Goal: Transaction & Acquisition: Purchase product/service

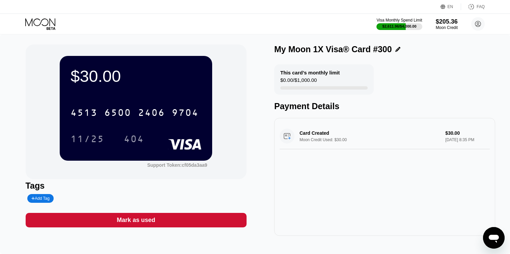
click at [44, 21] on icon at bounding box center [40, 24] width 31 height 12
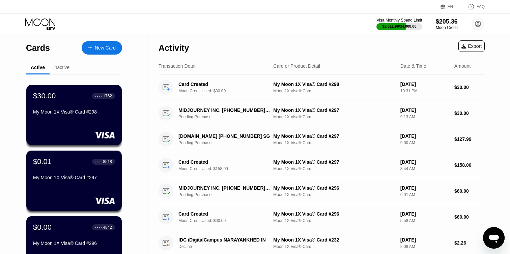
click at [97, 46] on div "New Card" at bounding box center [105, 48] width 21 height 6
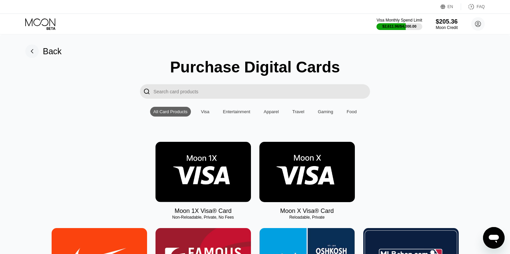
click at [218, 160] on img at bounding box center [204, 172] width 96 height 60
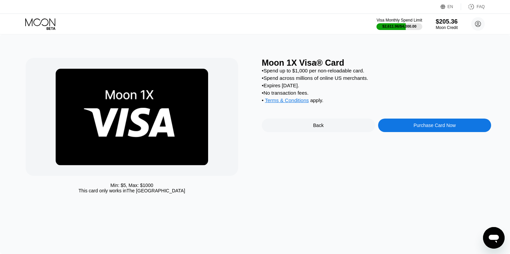
click at [395, 126] on div "Purchase Card Now" at bounding box center [434, 125] width 113 height 13
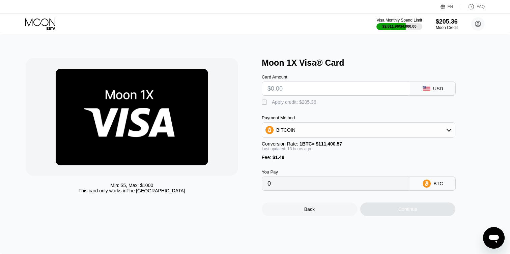
click at [295, 89] on input "text" at bounding box center [336, 88] width 137 height 13
type input "$6"
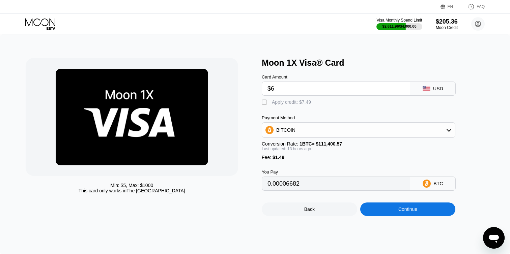
type input "0.00006682"
type input "$60"
type input "0.00054849"
type input "$60"
click at [266, 102] on div "" at bounding box center [265, 102] width 7 height 7
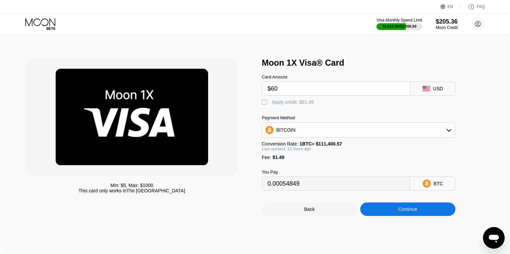
type input "0"
click at [376, 209] on div "Continue" at bounding box center [408, 209] width 96 height 13
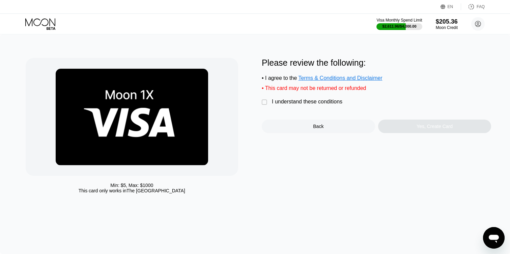
click at [264, 102] on div "" at bounding box center [265, 102] width 7 height 7
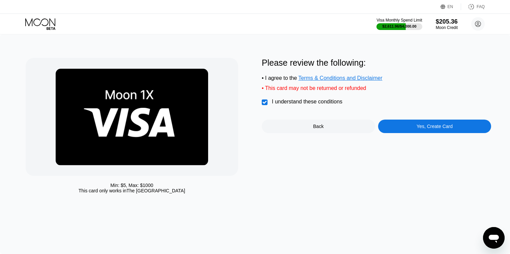
click at [400, 125] on div "Yes, Create Card" at bounding box center [434, 126] width 113 height 13
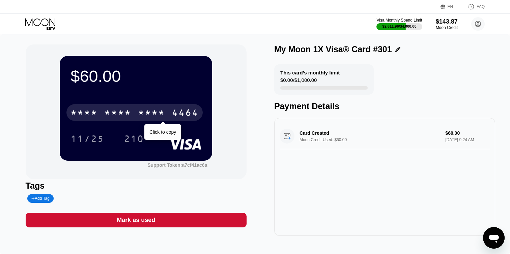
click at [187, 115] on div "4464" at bounding box center [185, 113] width 27 height 11
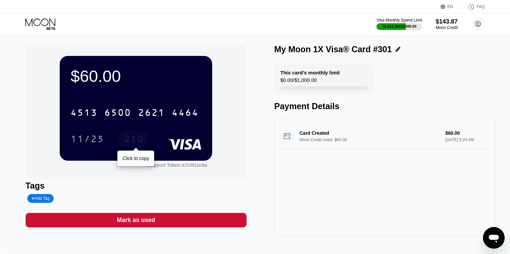
click at [131, 139] on div "210" at bounding box center [134, 140] width 20 height 11
